Goal: Information Seeking & Learning: Learn about a topic

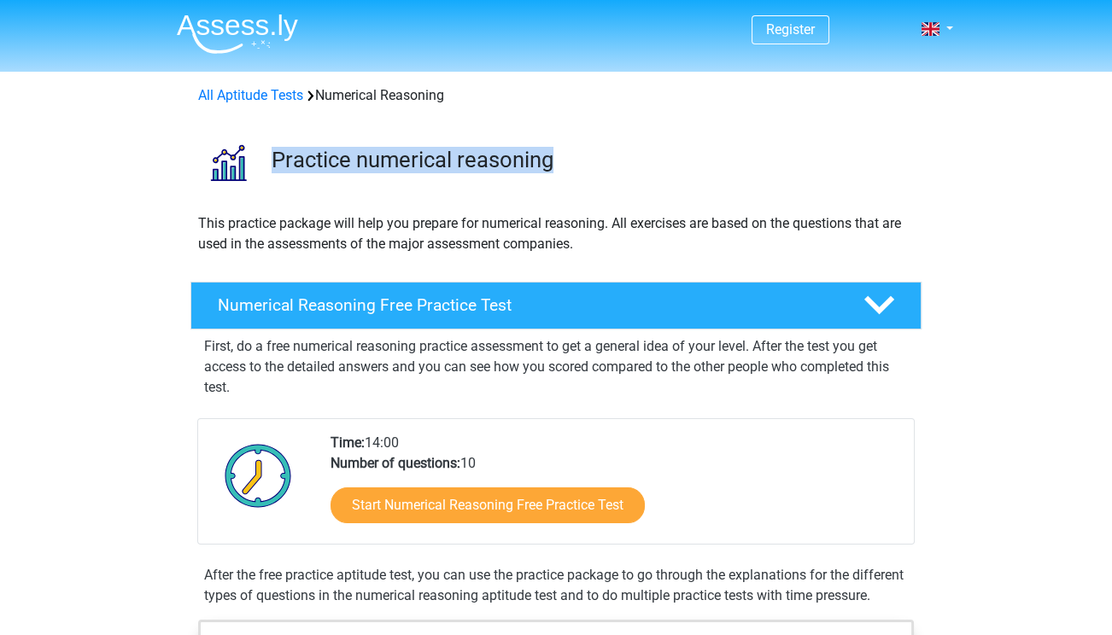
drag, startPoint x: 277, startPoint y: 161, endPoint x: 609, endPoint y: 166, distance: 332.2
click at [609, 166] on h3 "Practice numerical reasoning" at bounding box center [590, 160] width 636 height 26
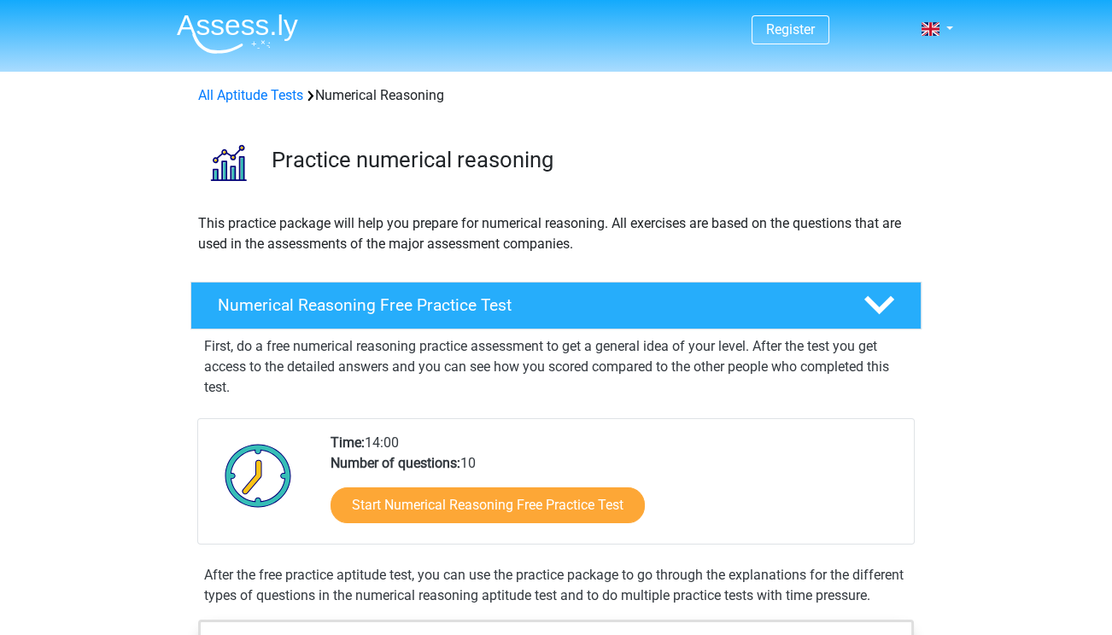
click at [165, 224] on div "This practice package will help you prepare for numerical reasoning. All exerci…" at bounding box center [555, 240] width 811 height 55
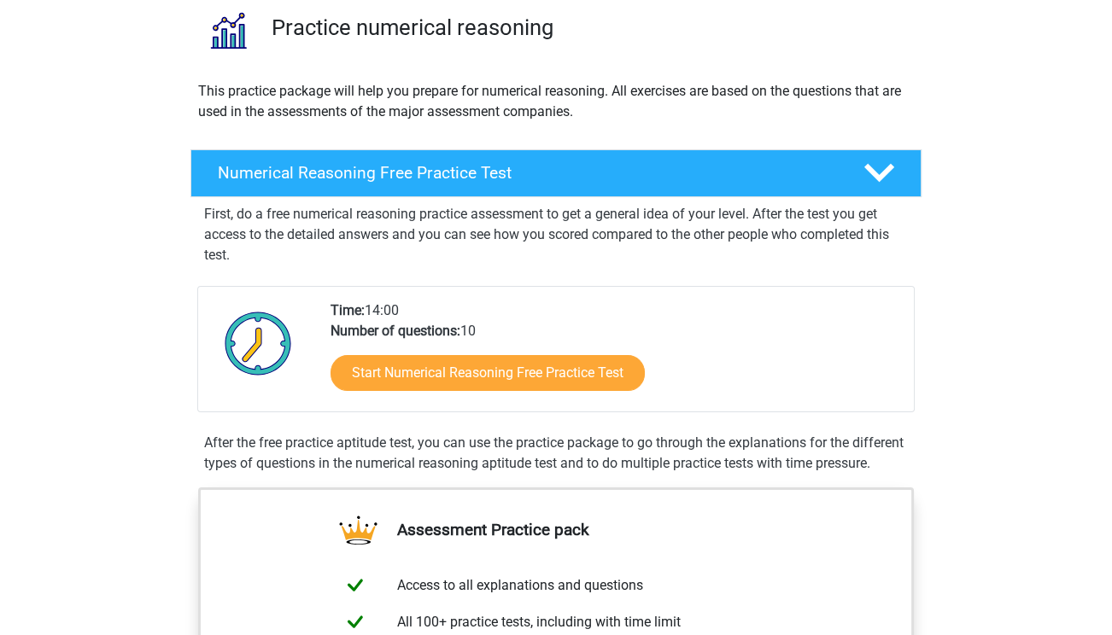
scroll to position [341, 0]
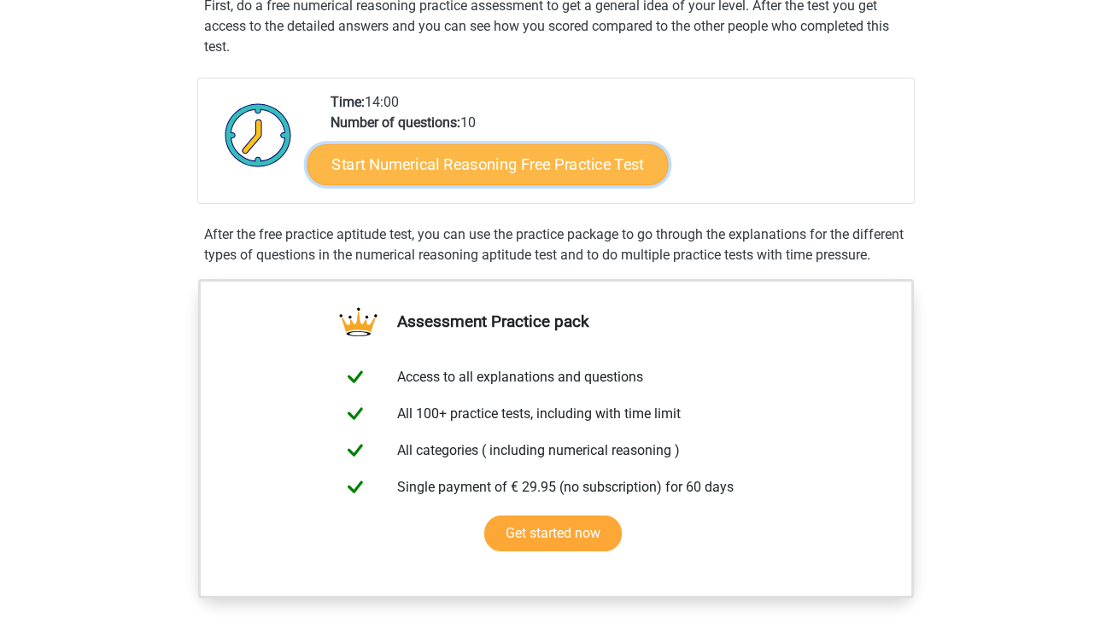
click at [424, 175] on link "Start Numerical Reasoning Free Practice Test" at bounding box center [487, 163] width 361 height 41
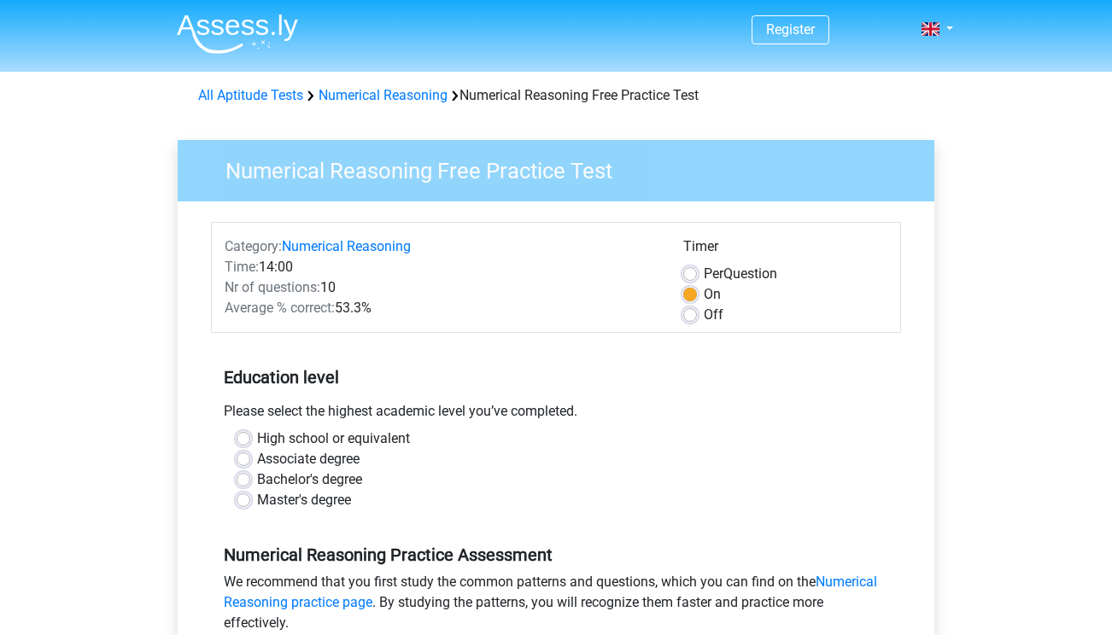
scroll to position [341, 0]
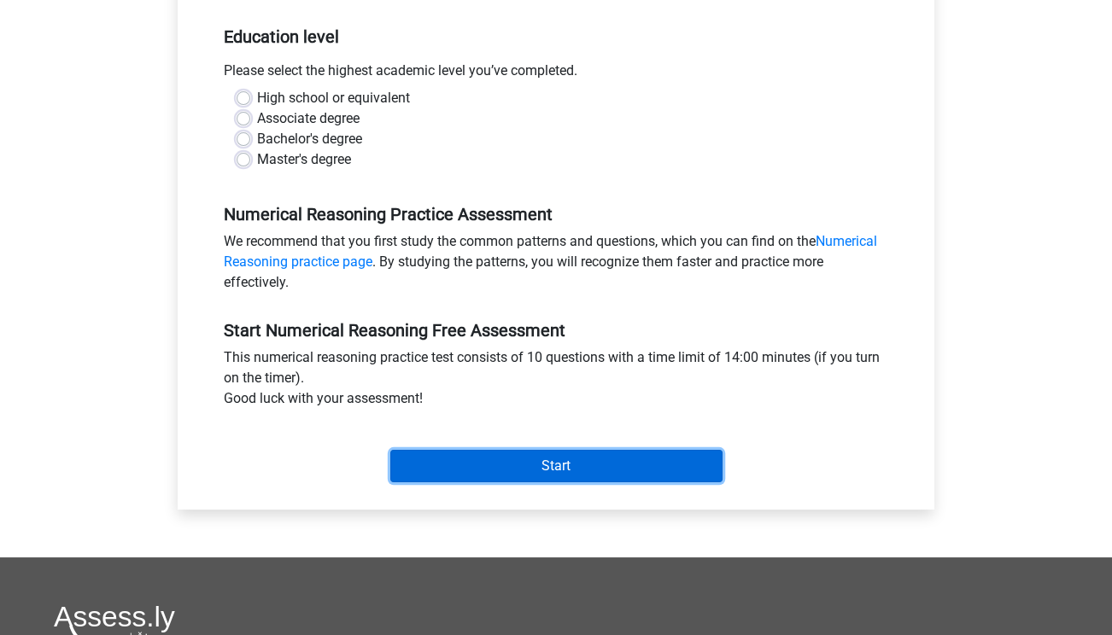
click at [527, 461] on input "Start" at bounding box center [556, 466] width 332 height 32
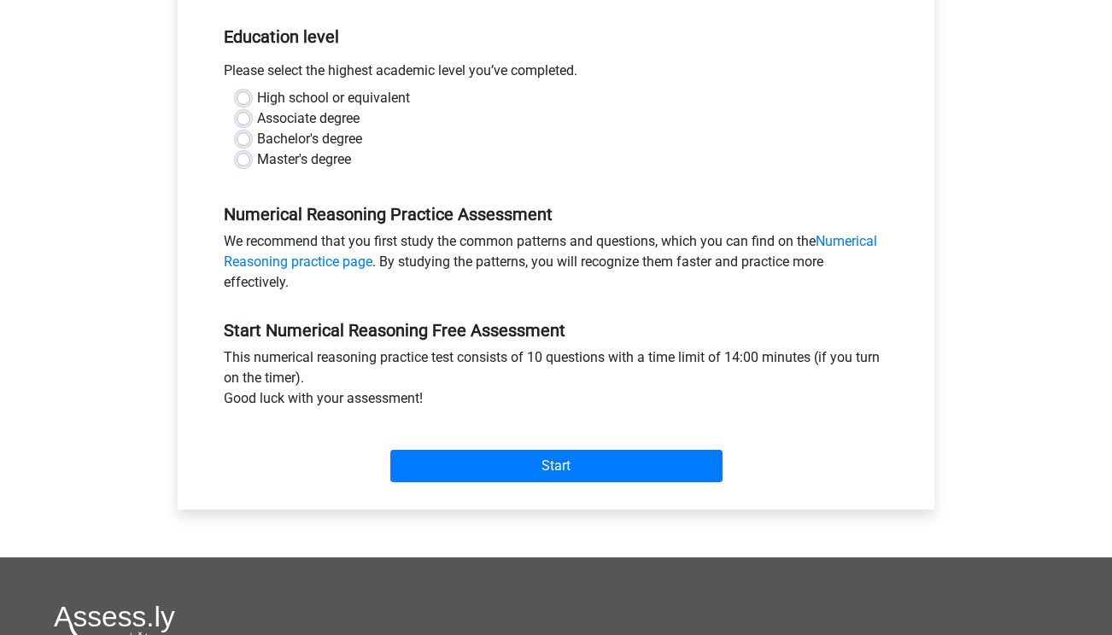
click at [405, 96] on label "High school or equivalent" at bounding box center [333, 98] width 153 height 20
click at [250, 96] on input "High school or equivalent" at bounding box center [244, 96] width 14 height 17
radio input "true"
click at [273, 146] on label "Bachelor's degree" at bounding box center [309, 139] width 105 height 20
click at [250, 146] on input "Bachelor's degree" at bounding box center [244, 137] width 14 height 17
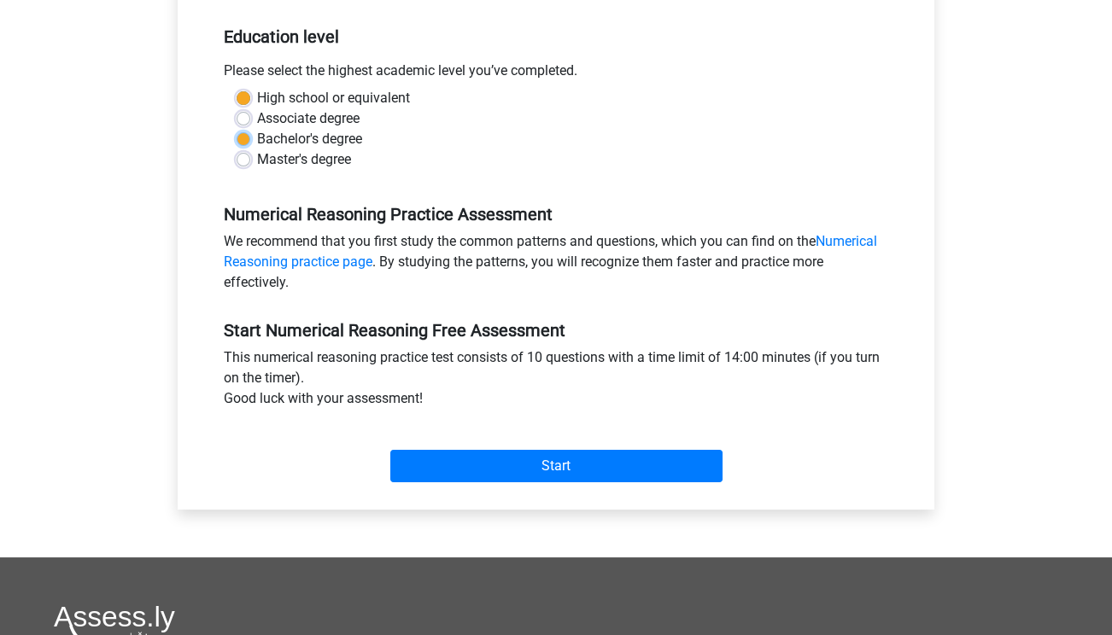
radio input "true"
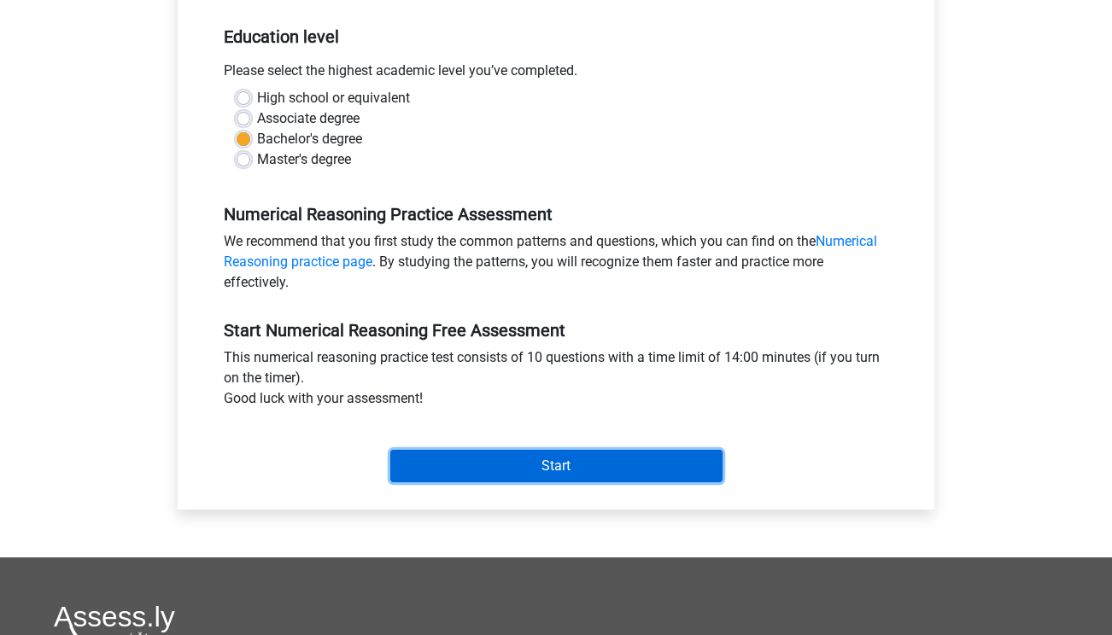
click at [605, 471] on input "Start" at bounding box center [556, 466] width 332 height 32
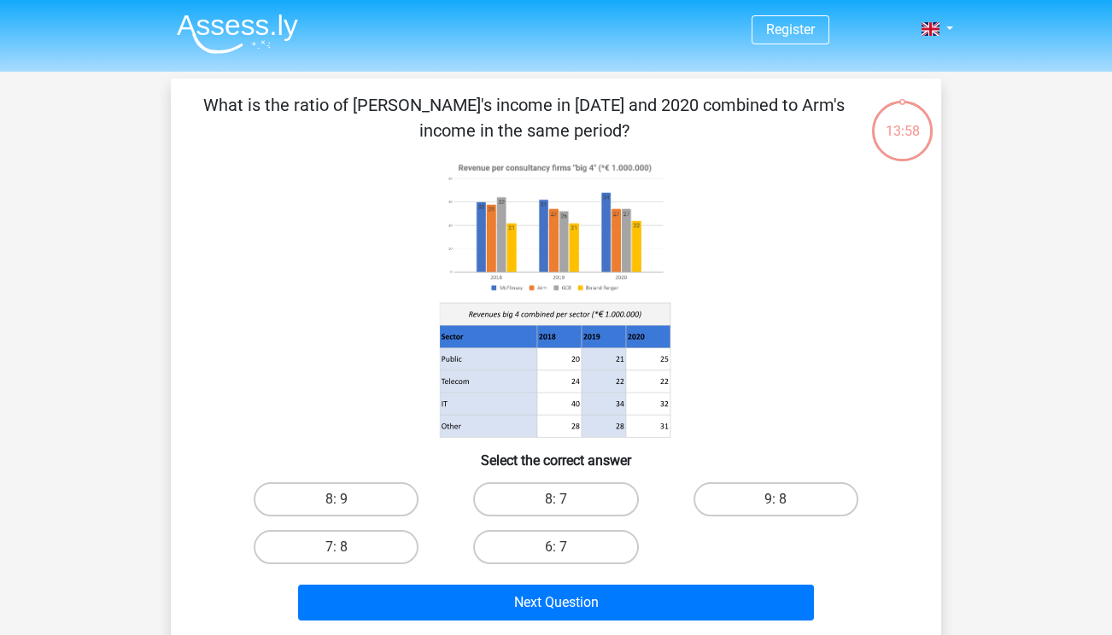
drag, startPoint x: 466, startPoint y: 315, endPoint x: 616, endPoint y: 305, distance: 149.8
click at [616, 305] on icon at bounding box center [555, 314] width 231 height 22
